Goal: Find contact information: Find contact information

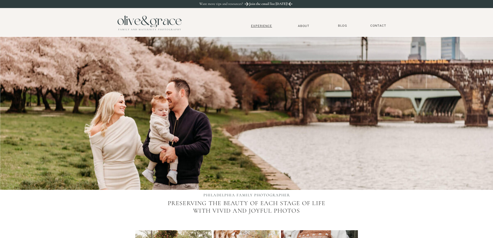
click at [269, 26] on nav "Experience" at bounding box center [262, 26] width 34 height 4
click at [377, 25] on nav "Contact" at bounding box center [378, 26] width 21 height 4
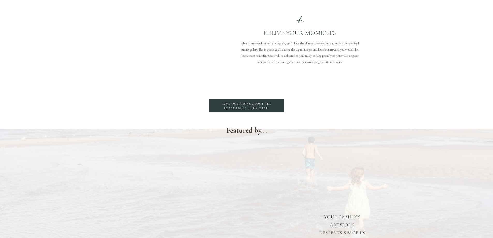
scroll to position [776, 0]
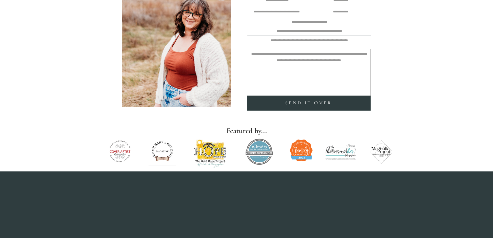
scroll to position [129, 0]
